Goal: Information Seeking & Learning: Understand process/instructions

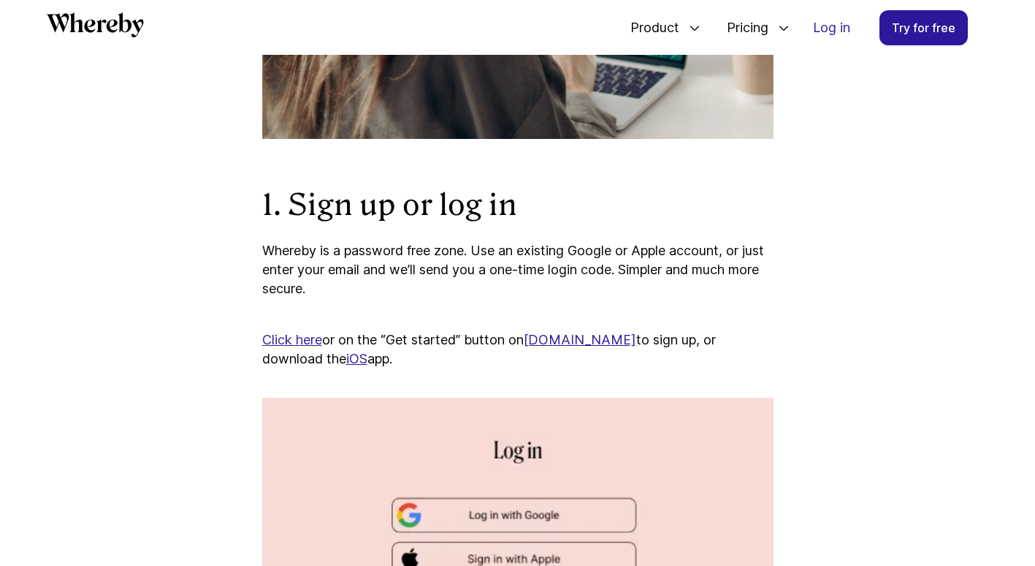
scroll to position [775, 0]
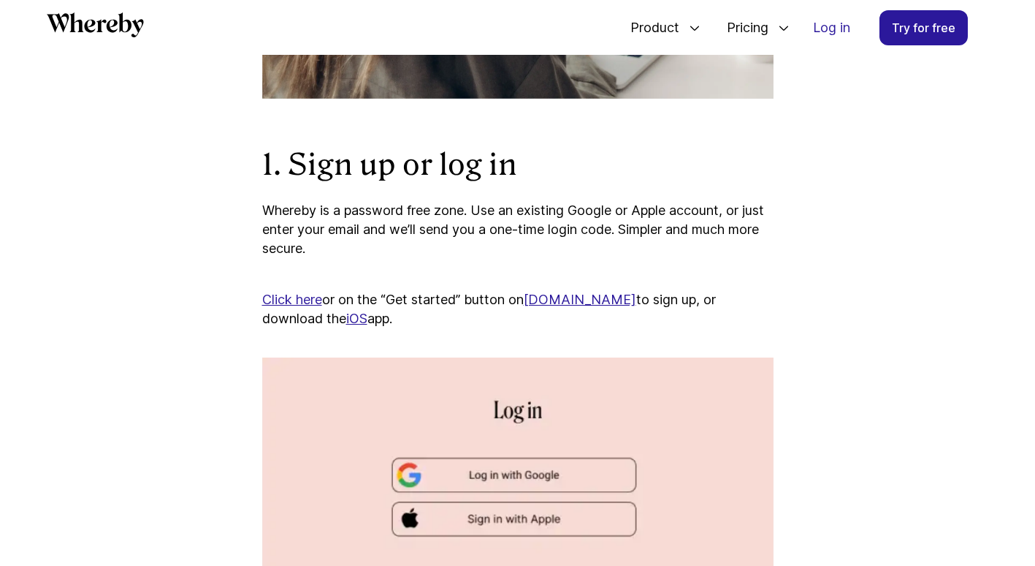
click at [346, 322] on link "iOS" at bounding box center [356, 318] width 21 height 15
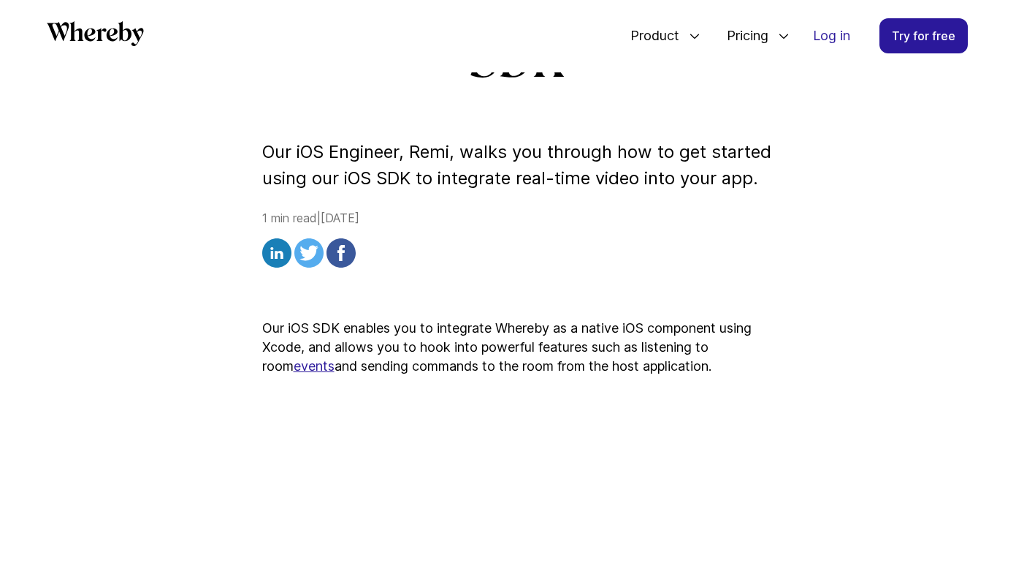
scroll to position [281, 0]
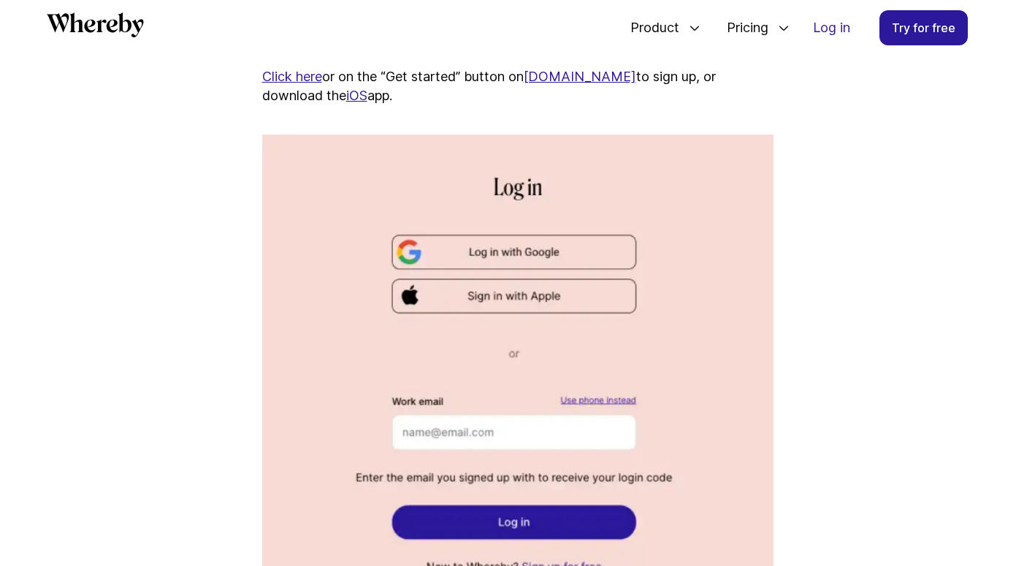
scroll to position [995, 0]
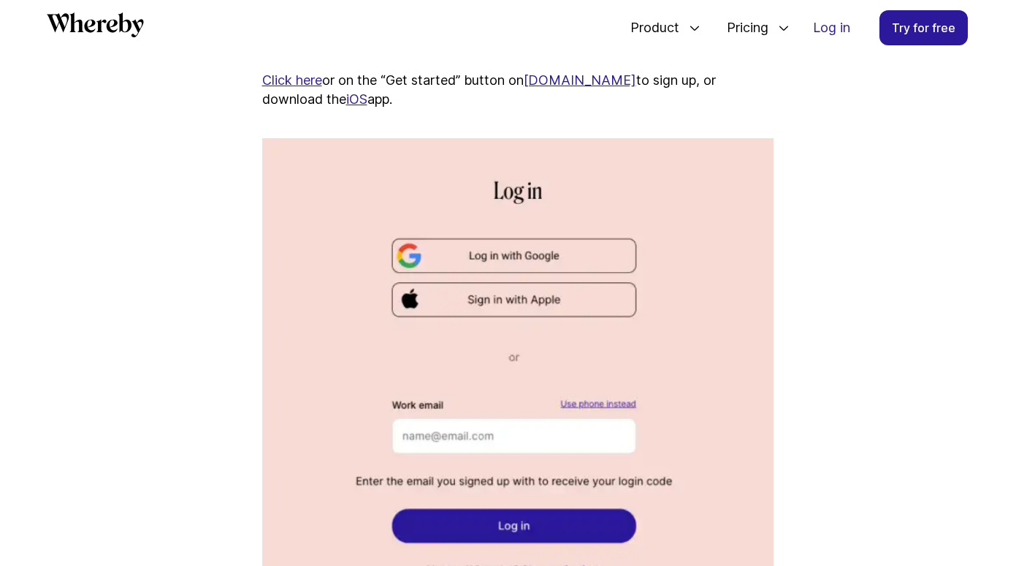
click at [312, 77] on link "Click here" at bounding box center [292, 79] width 60 height 15
